Goal: Information Seeking & Learning: Check status

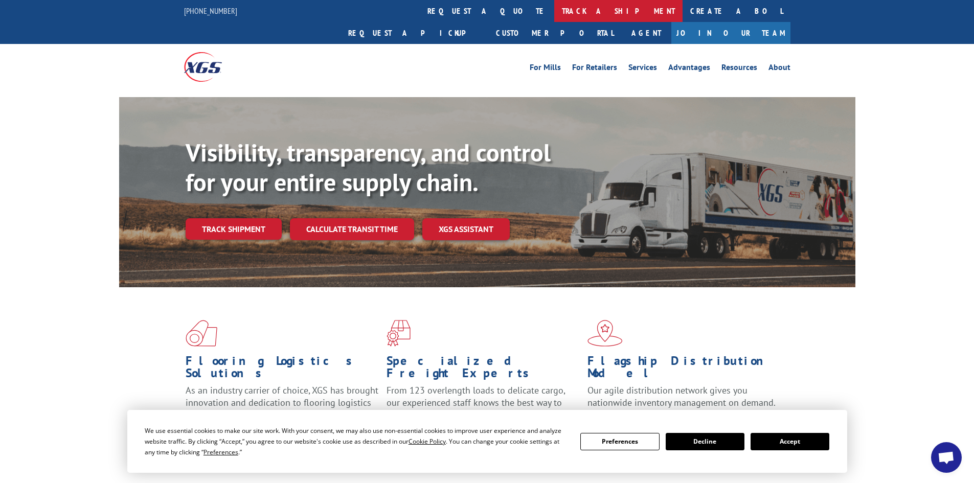
click at [554, 11] on link "track a shipment" at bounding box center [618, 11] width 128 height 22
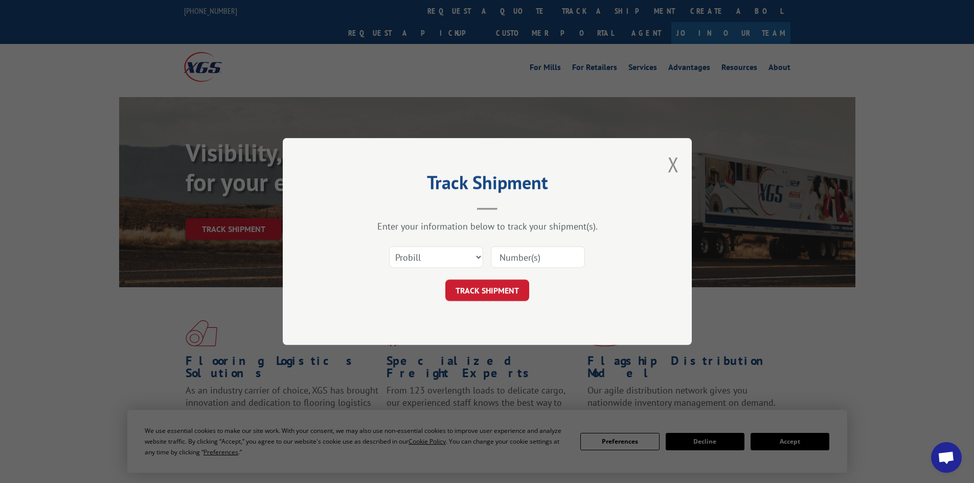
click at [527, 259] on input at bounding box center [538, 257] width 94 height 21
paste input "6007654"
type input "6007654"
drag, startPoint x: 478, startPoint y: 260, endPoint x: 466, endPoint y: 261, distance: 11.8
click at [478, 260] on select "Select category... Probill BOL PO" at bounding box center [436, 257] width 94 height 21
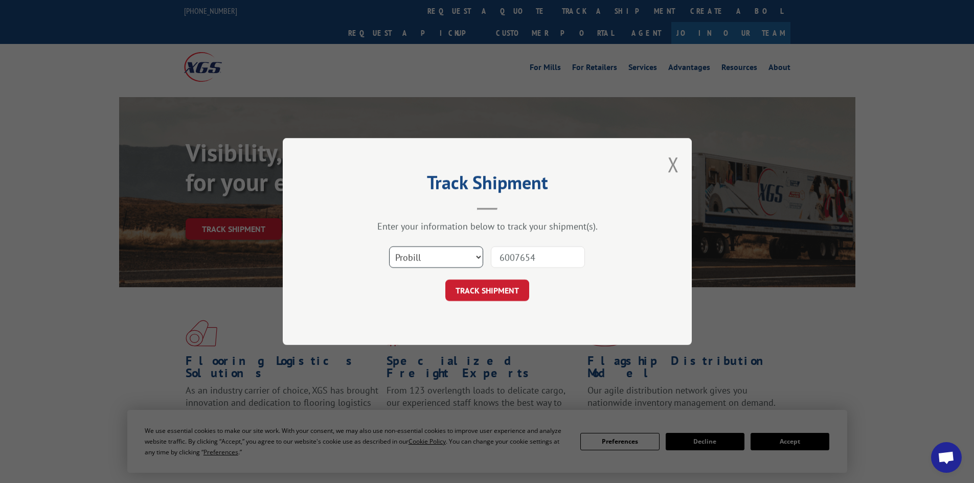
select select "bol"
click at [389, 247] on select "Select category... Probill BOL PO" at bounding box center [436, 257] width 94 height 21
click at [488, 293] on button "TRACK SHIPMENT" at bounding box center [487, 290] width 84 height 21
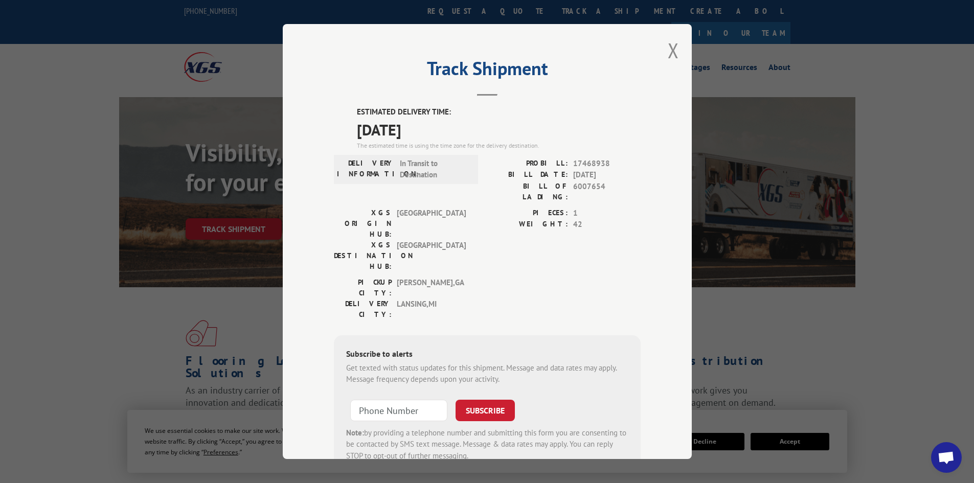
click at [455, 122] on span "[DATE]" at bounding box center [499, 129] width 284 height 23
click at [671, 52] on button "Close modal" at bounding box center [673, 50] width 11 height 27
